Goal: Information Seeking & Learning: Learn about a topic

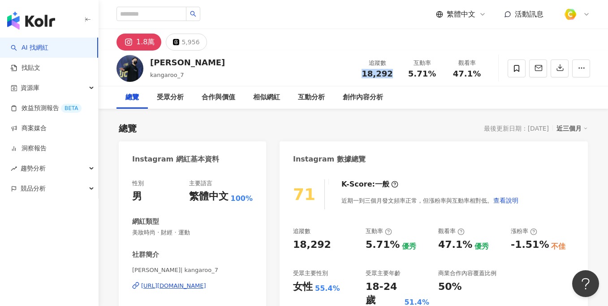
drag, startPoint x: 376, startPoint y: 74, endPoint x: 390, endPoint y: 74, distance: 14.8
click at [390, 74] on div "18,292" at bounding box center [377, 73] width 34 height 9
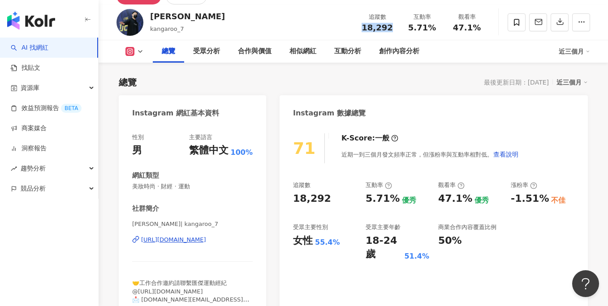
scroll to position [148, 0]
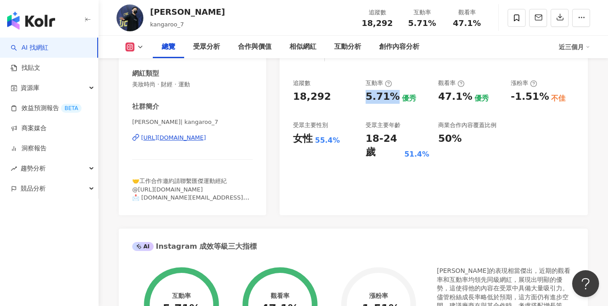
drag, startPoint x: 363, startPoint y: 92, endPoint x: 391, endPoint y: 95, distance: 28.4
click at [391, 95] on div "追蹤數 18,292 互動率 5.71% 優秀 觀看率 47.1% 優秀 漲粉率 -1.51% 不佳 受眾主要性別 女性 55.4% 受眾主要年齡 18-24…" at bounding box center [433, 119] width 281 height 80
copy div "5.71%"
drag, startPoint x: 293, startPoint y: 139, endPoint x: 336, endPoint y: 144, distance: 43.3
click at [336, 144] on div "女性 55.4%" at bounding box center [325, 139] width 64 height 14
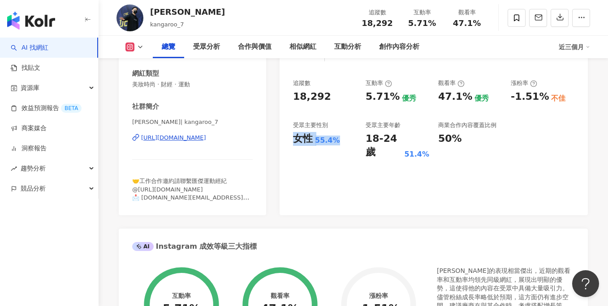
copy div "女性 55.4%"
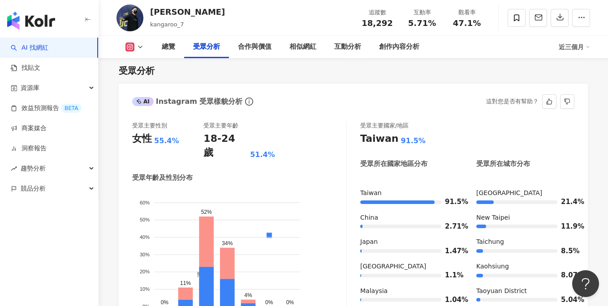
scroll to position [773, 0]
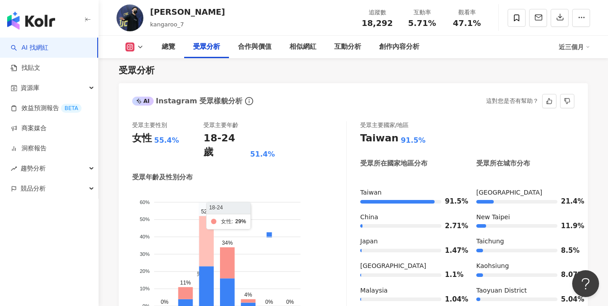
click at [204, 216] on icon at bounding box center [206, 241] width 15 height 50
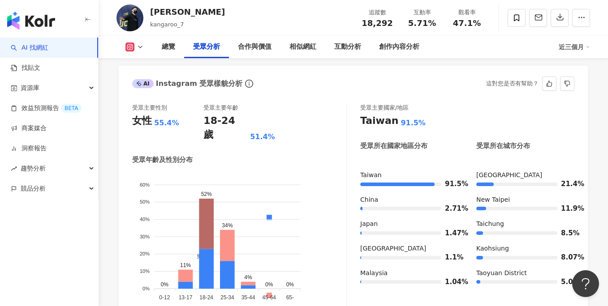
scroll to position [792, 0]
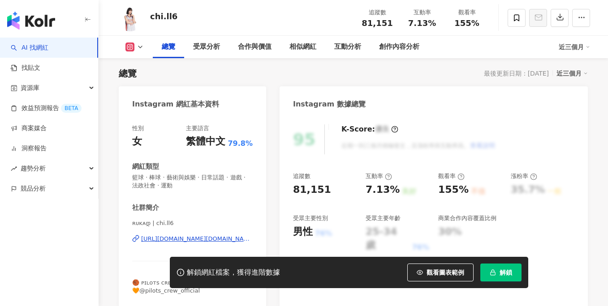
drag, startPoint x: 433, startPoint y: 275, endPoint x: 383, endPoint y: 140, distance: 144.1
click at [433, 275] on span "觀看圖表範例" at bounding box center [445, 272] width 38 height 7
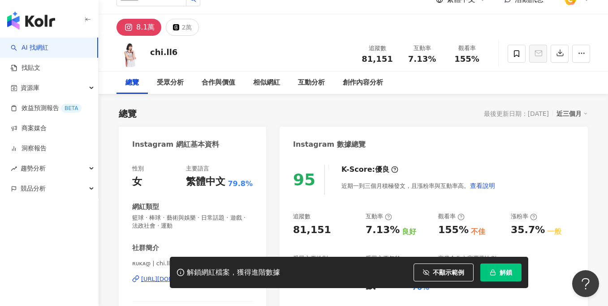
scroll to position [42, 0]
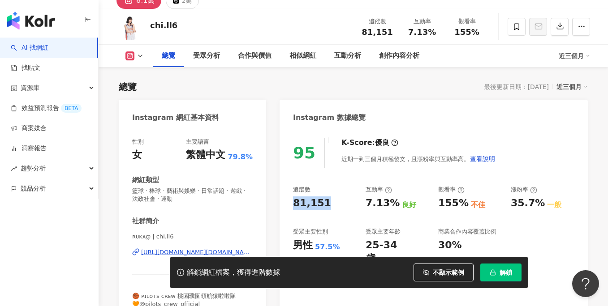
drag, startPoint x: 293, startPoint y: 200, endPoint x: 329, endPoint y: 206, distance: 35.8
click at [329, 206] on div "81,151" at bounding box center [325, 204] width 64 height 14
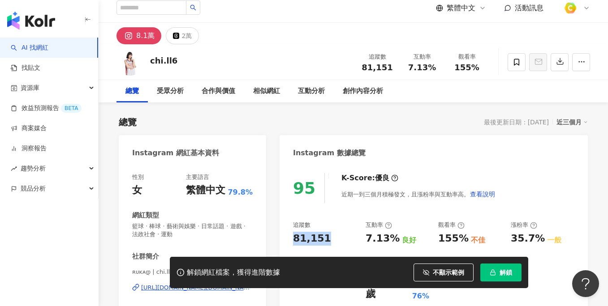
scroll to position [0, 0]
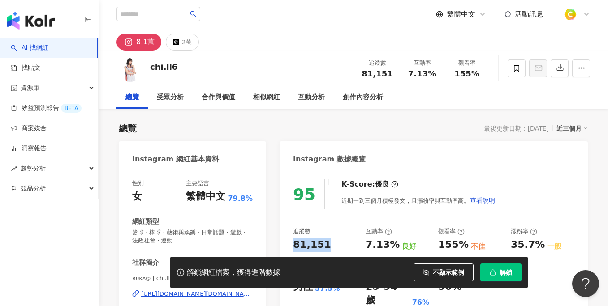
click at [576, 13] on img at bounding box center [570, 14] width 17 height 17
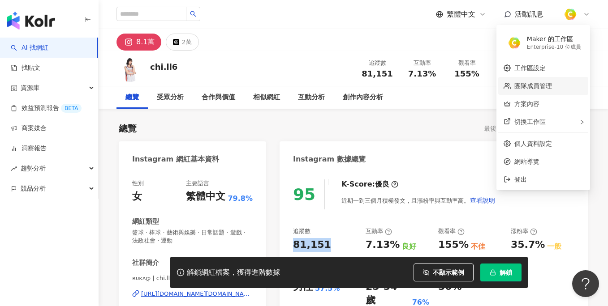
click at [544, 84] on link "團隊成員管理" at bounding box center [533, 85] width 38 height 7
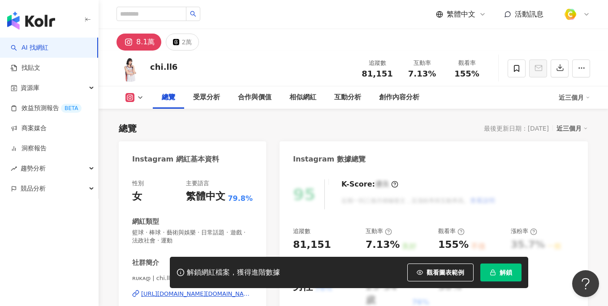
click at [570, 16] on img at bounding box center [570, 14] width 17 height 17
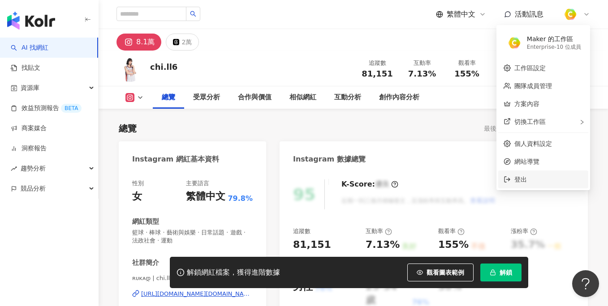
click at [532, 180] on span "登出" at bounding box center [548, 180] width 69 height 10
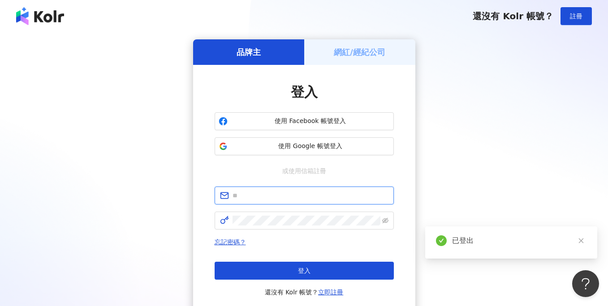
type input "**********"
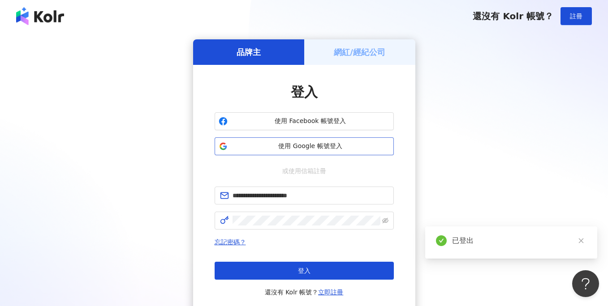
click at [311, 149] on span "使用 Google 帳號登入" at bounding box center [310, 146] width 159 height 9
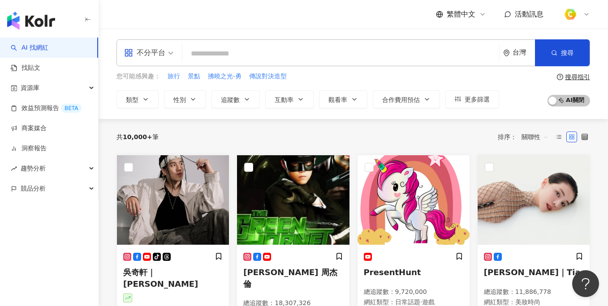
click at [208, 51] on input "search" at bounding box center [340, 53] width 309 height 17
paste input "**********"
type input "**********"
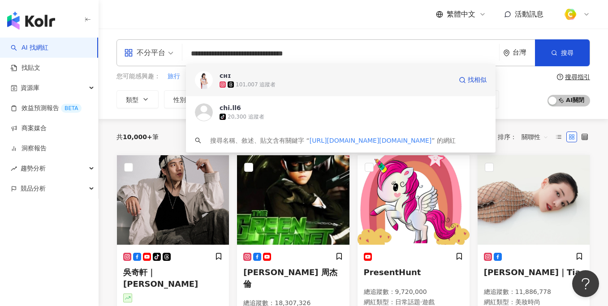
click at [236, 80] on div "101,007 追蹤者" at bounding box center [335, 84] width 232 height 9
